Goal: Check status: Check status

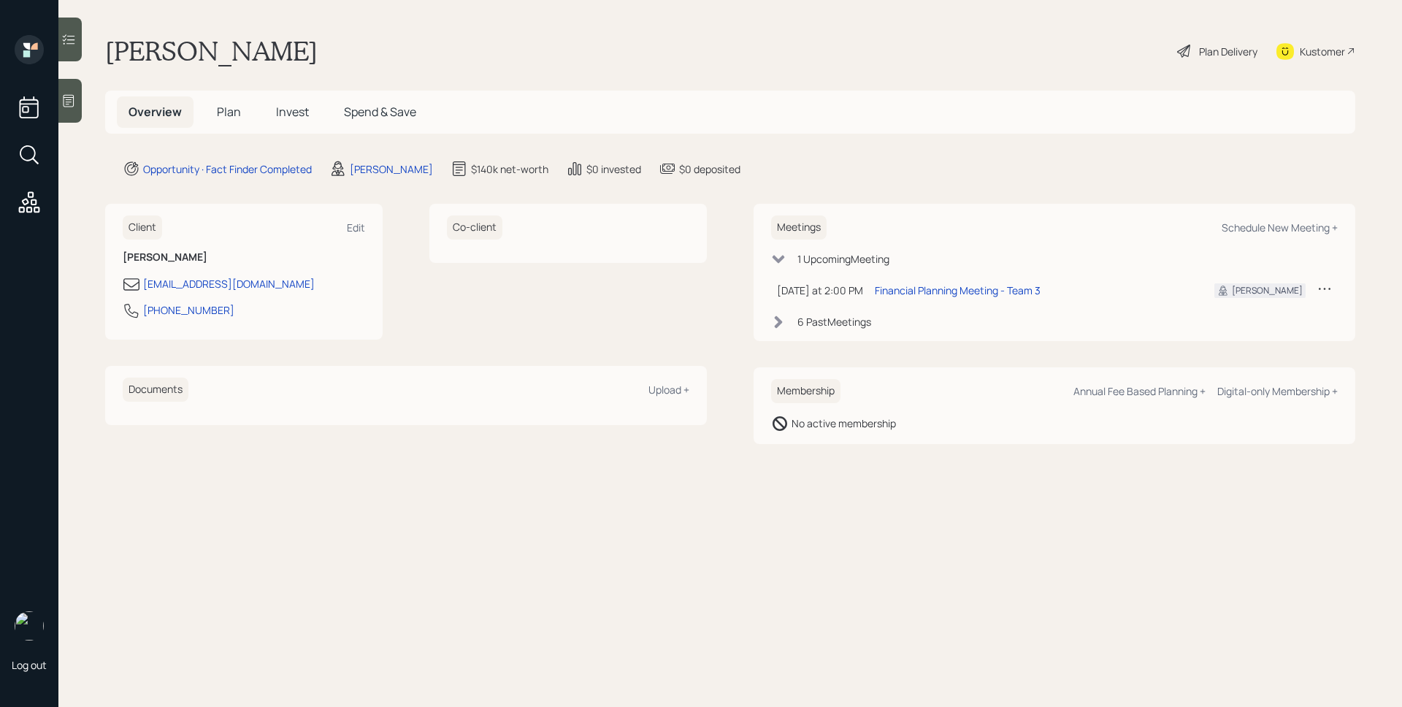
click at [77, 105] on div at bounding box center [69, 101] width 23 height 44
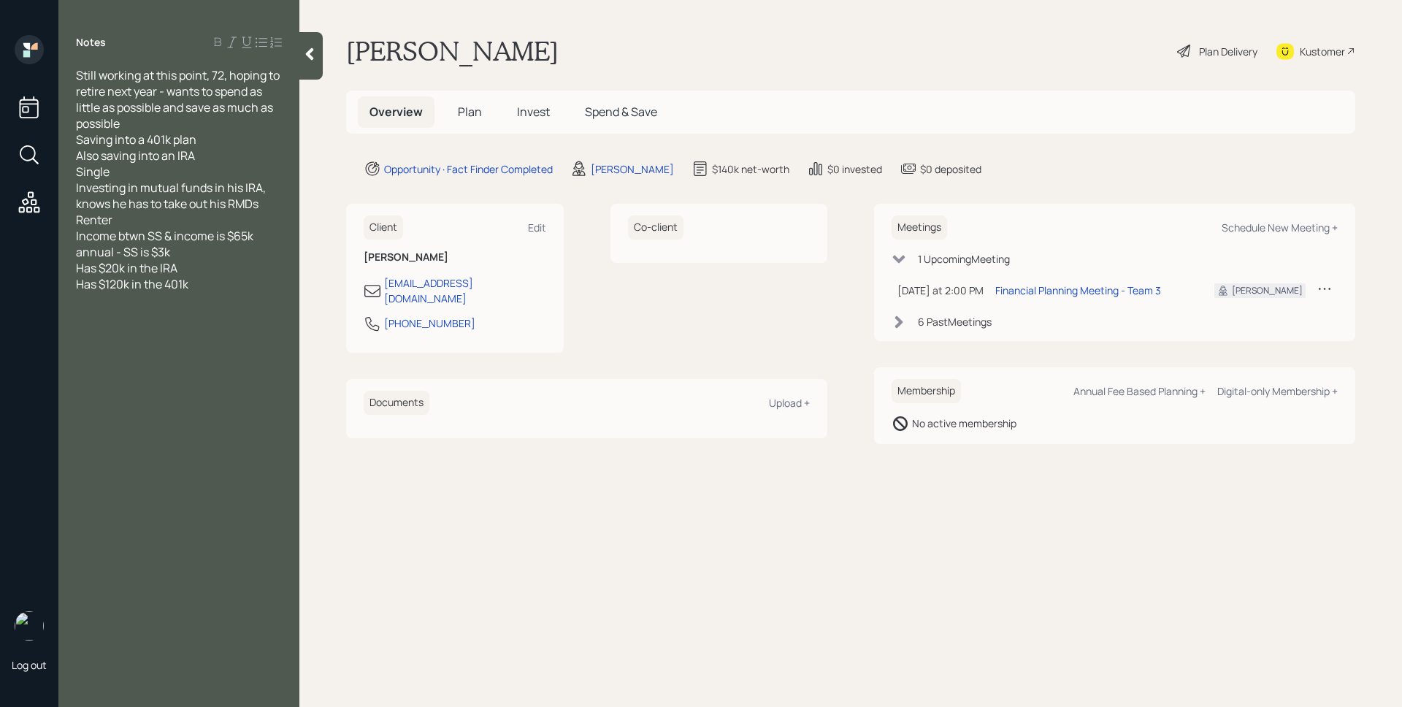
click at [466, 117] on span "Plan" at bounding box center [470, 112] width 24 height 16
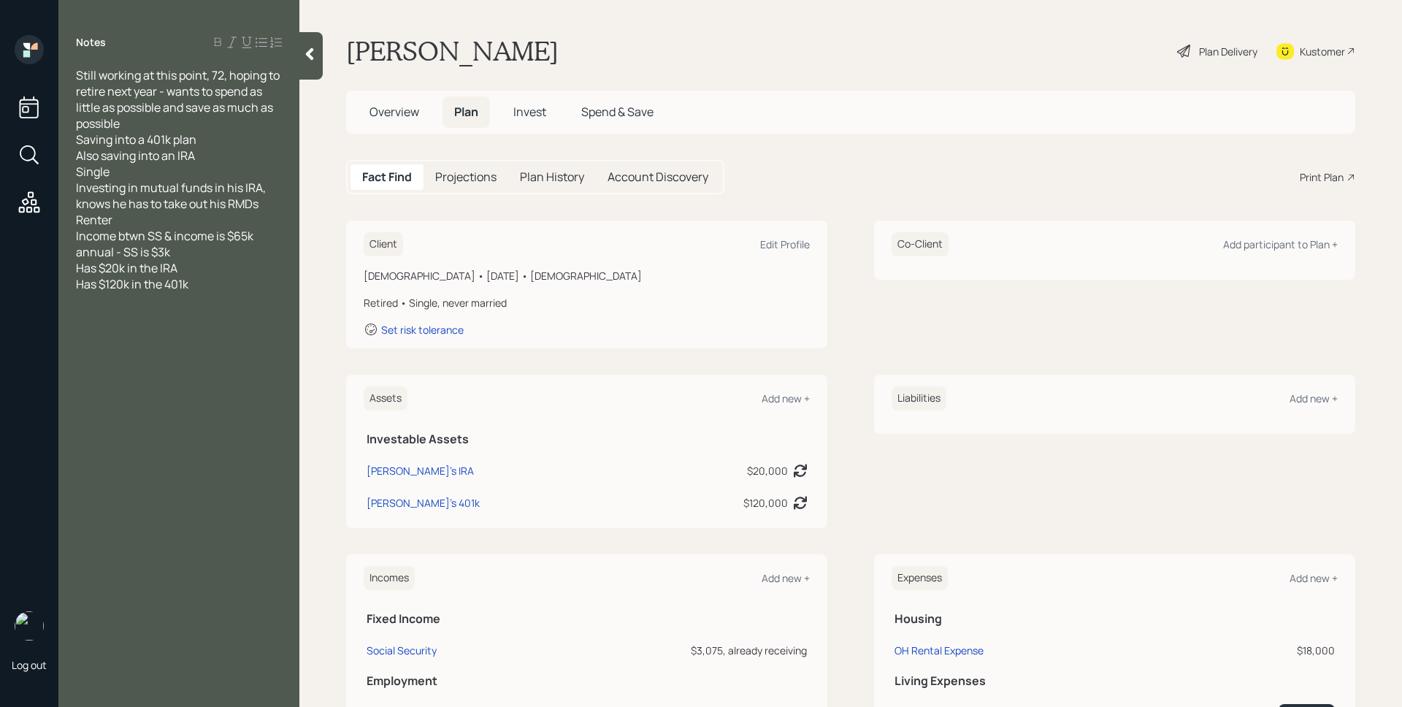
click at [383, 112] on span "Overview" at bounding box center [394, 112] width 50 height 16
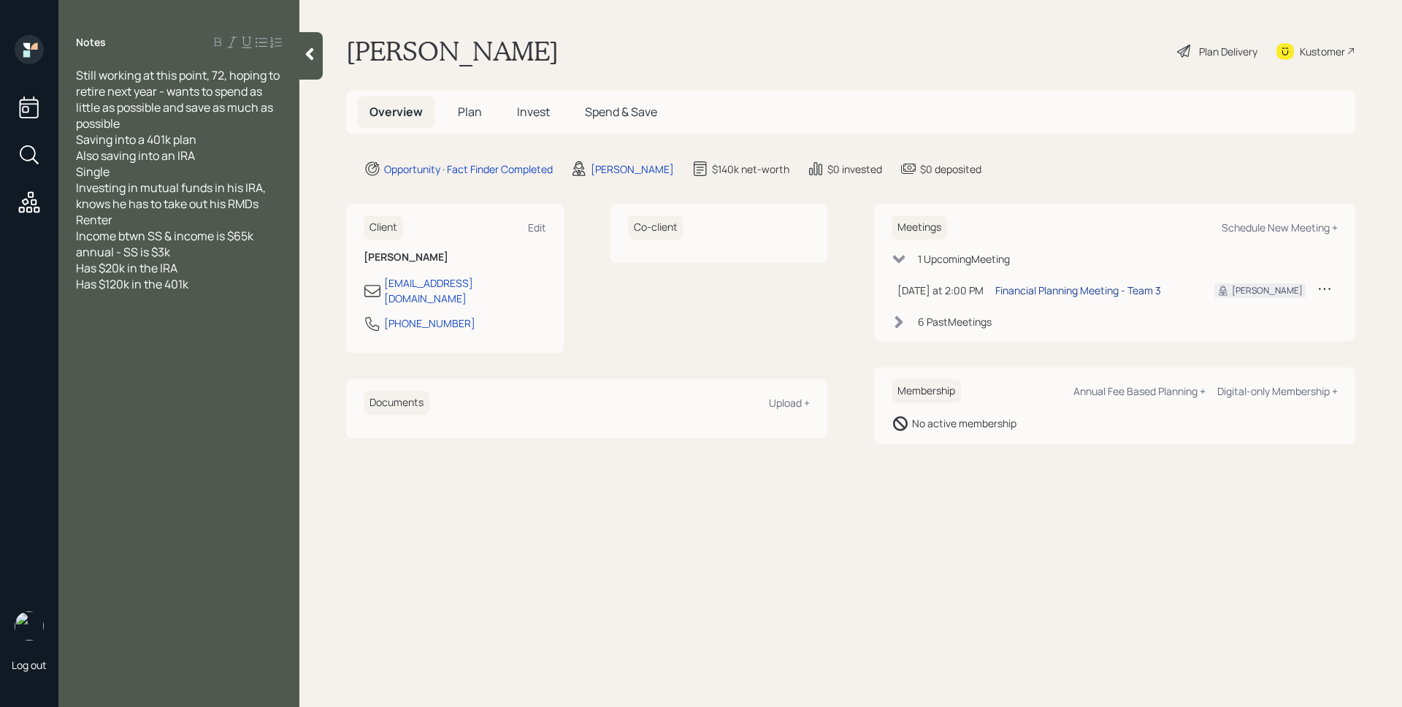
click at [1052, 292] on div "Financial Planning Meeting - Team 3" at bounding box center [1078, 290] width 166 height 15
click at [946, 321] on div "6 Past Meeting s" at bounding box center [955, 321] width 74 height 15
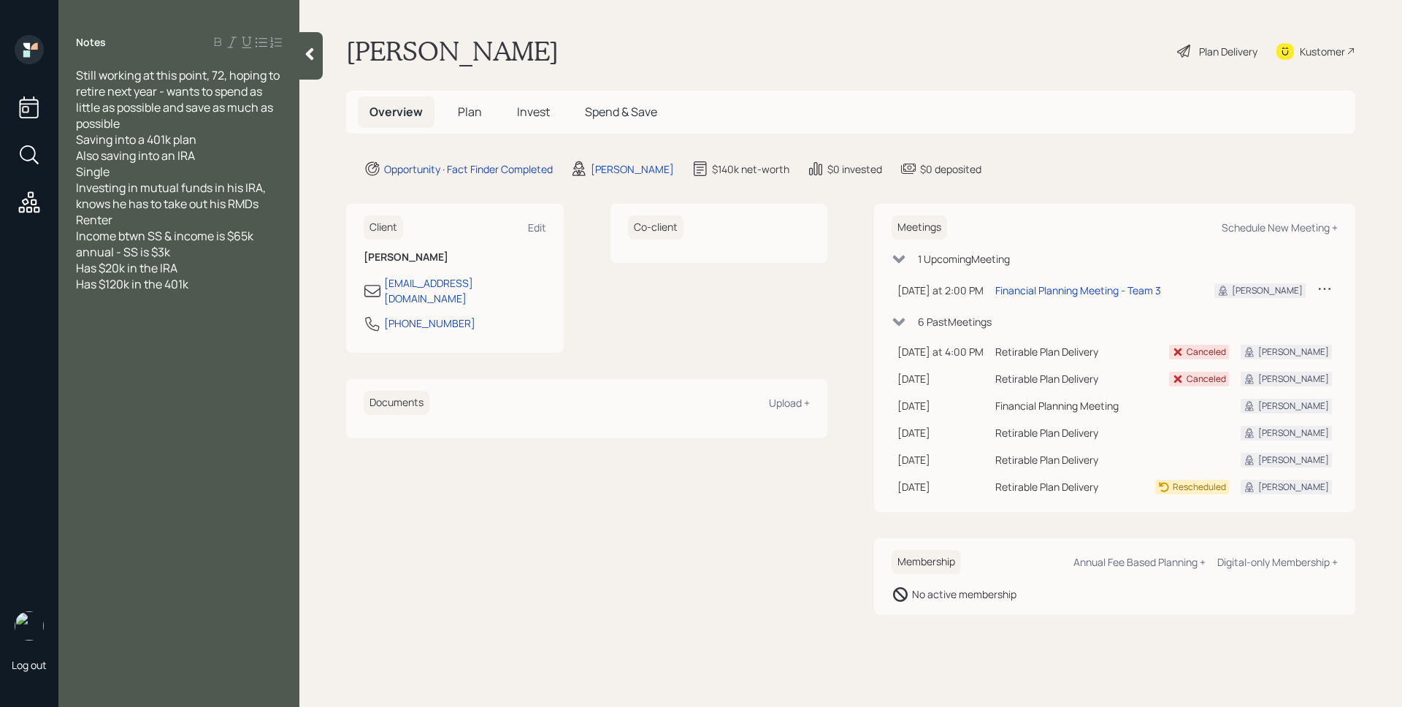
click at [946, 321] on div "6 Past Meeting s" at bounding box center [955, 321] width 74 height 15
